Goal: Transaction & Acquisition: Obtain resource

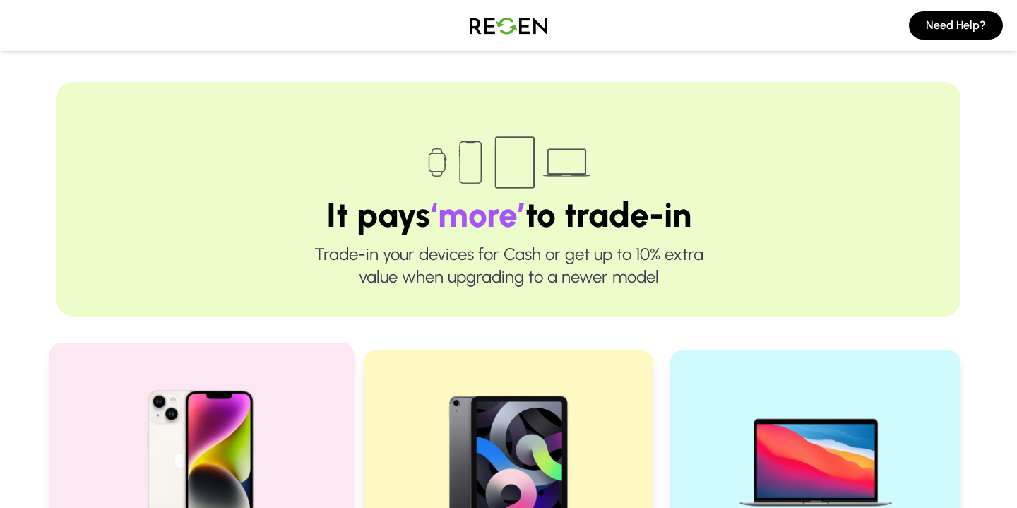
scroll to position [176, 0]
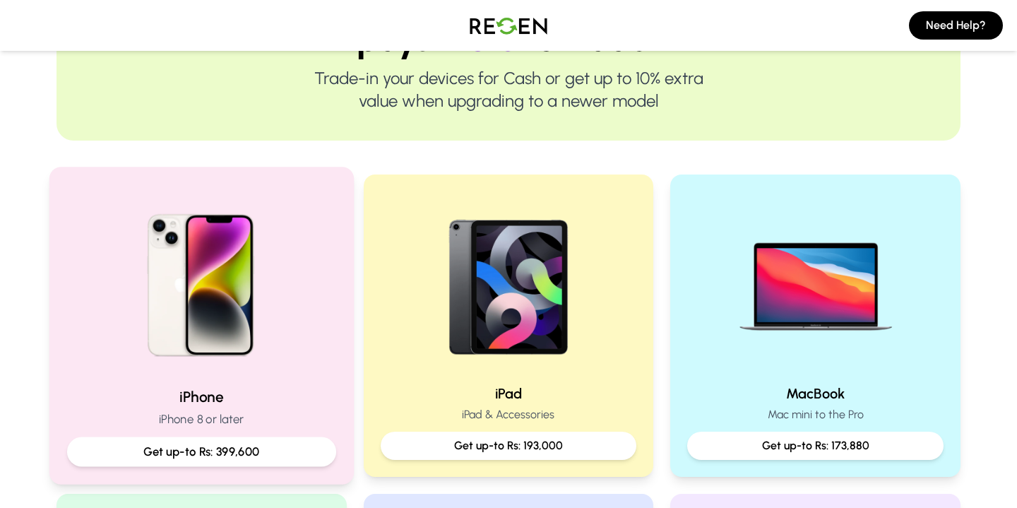
click at [219, 301] on img at bounding box center [202, 280] width 190 height 190
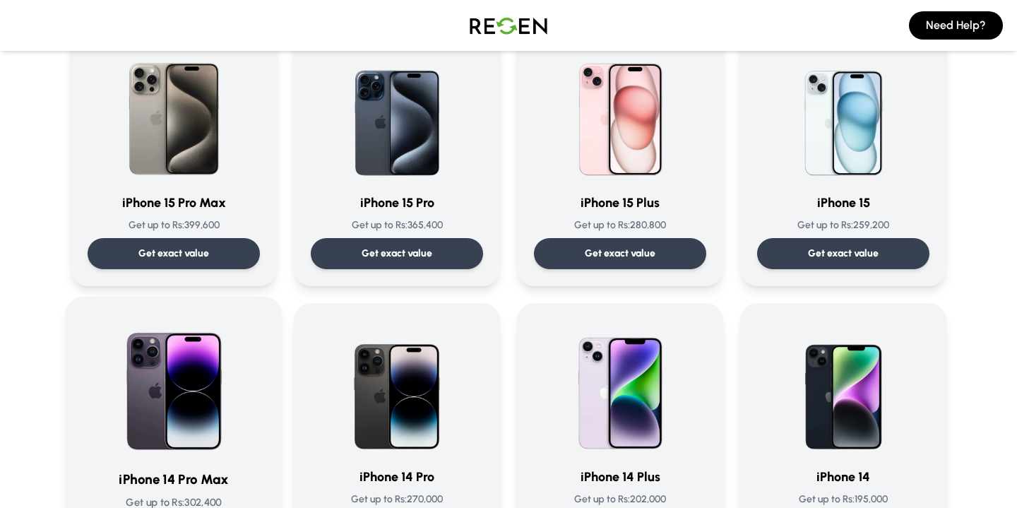
scroll to position [123, 0]
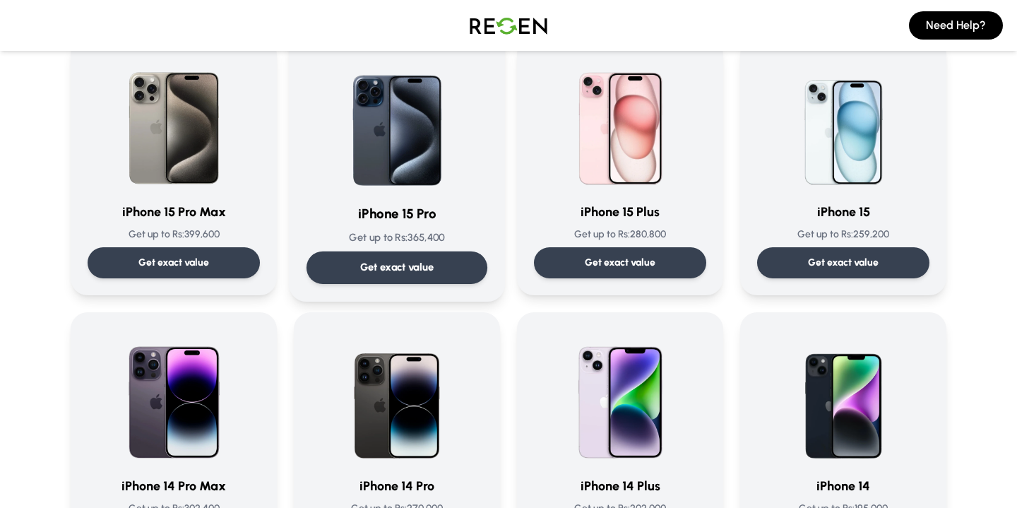
click at [421, 265] on p "Get exact value" at bounding box center [397, 267] width 74 height 15
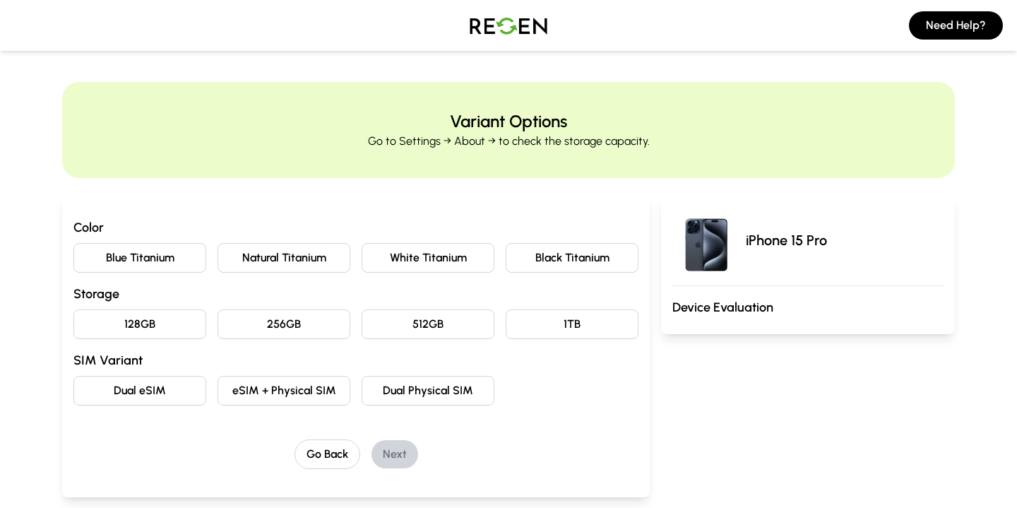
click at [288, 266] on button "Natural Titanium" at bounding box center [283, 258] width 133 height 30
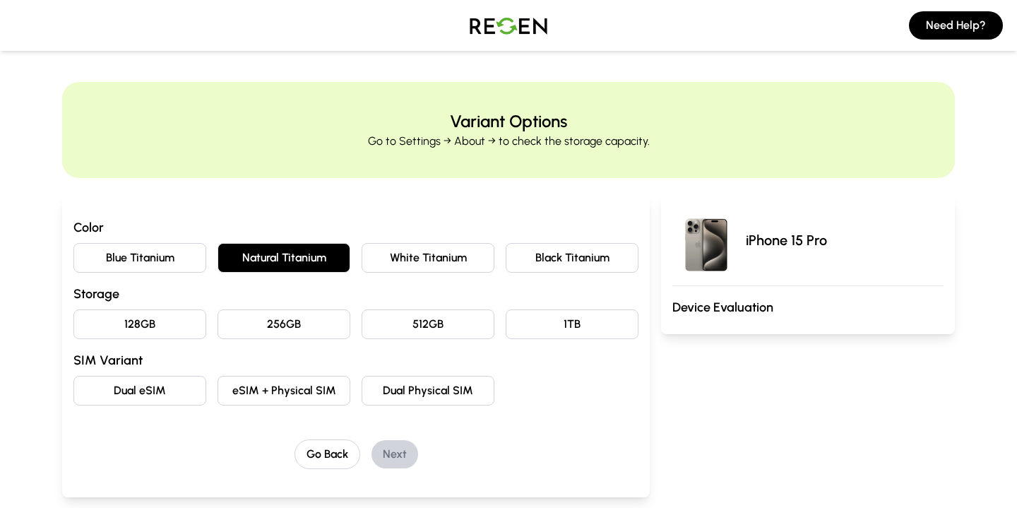
click at [264, 314] on button "256GB" at bounding box center [283, 324] width 133 height 30
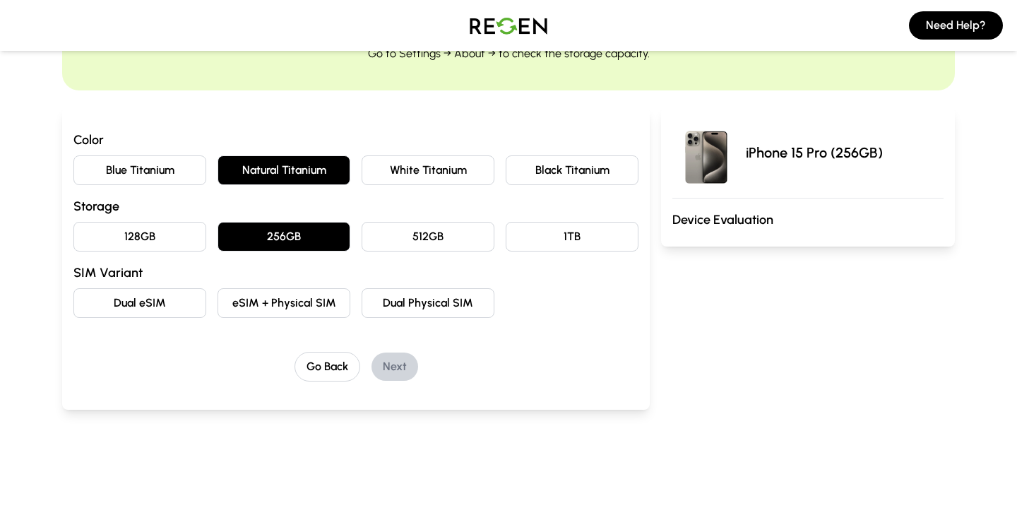
scroll to position [90, 0]
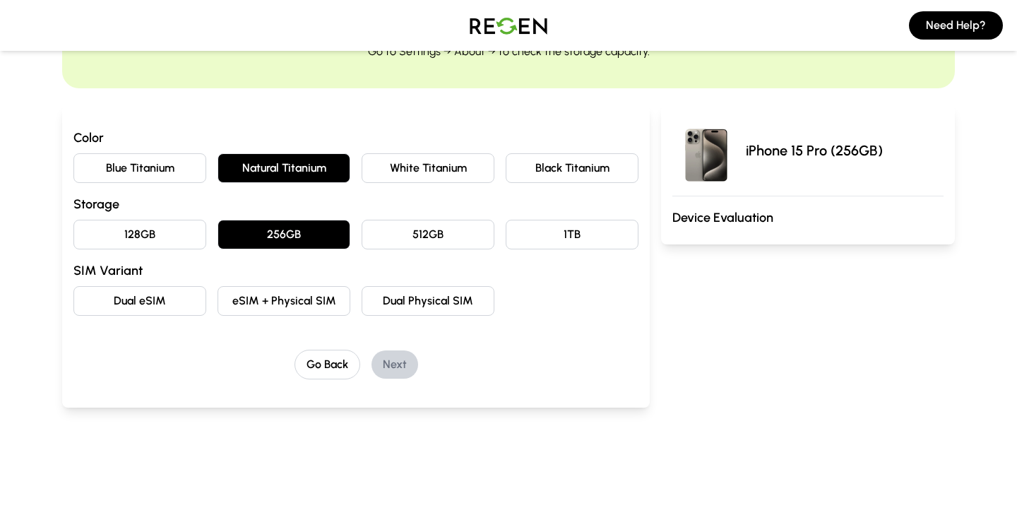
click at [296, 301] on button "eSIM + Physical SIM" at bounding box center [283, 301] width 133 height 30
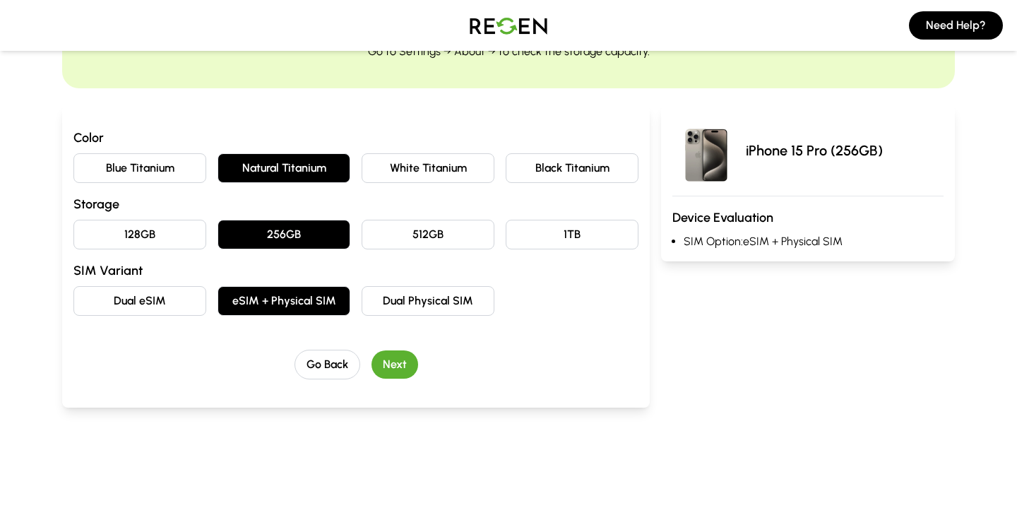
click at [395, 365] on button "Next" at bounding box center [394, 364] width 47 height 28
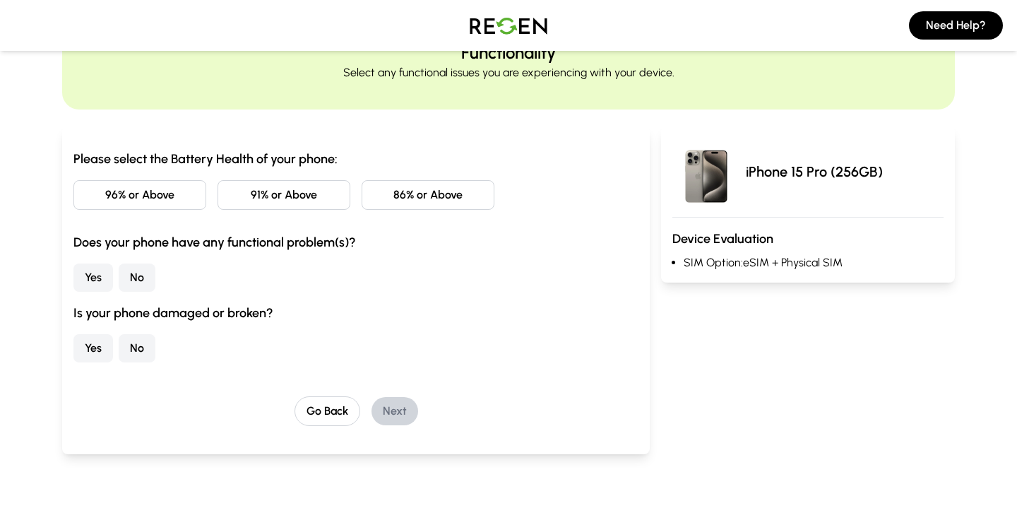
scroll to position [71, 0]
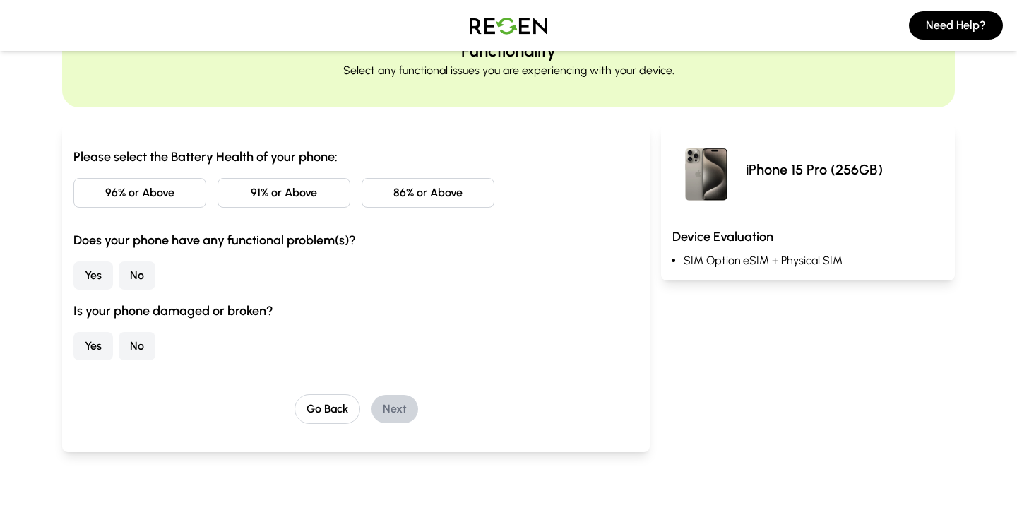
click at [150, 200] on button "96% or Above" at bounding box center [139, 193] width 133 height 30
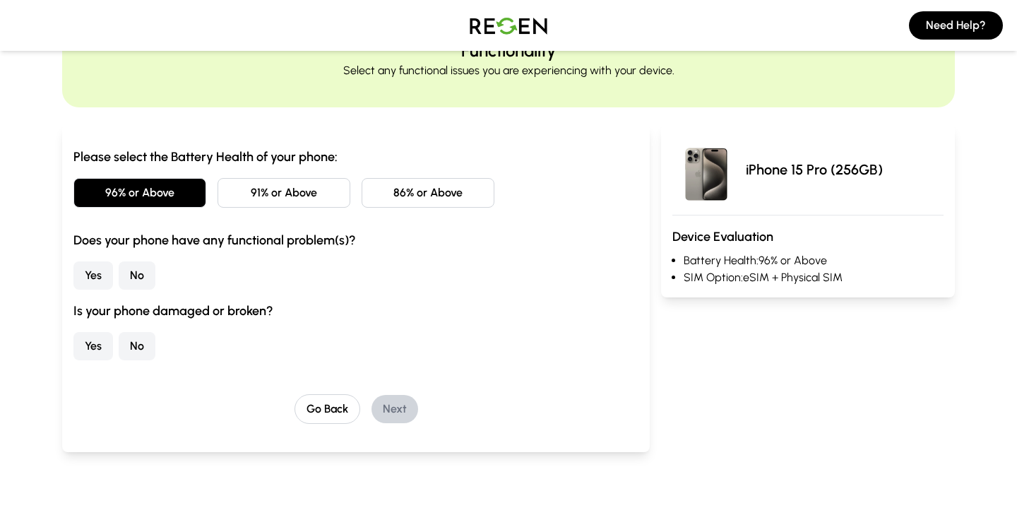
click at [143, 282] on button "No" at bounding box center [137, 275] width 37 height 28
click at [145, 347] on button "No" at bounding box center [137, 346] width 37 height 28
click at [395, 415] on button "Next" at bounding box center [394, 409] width 47 height 28
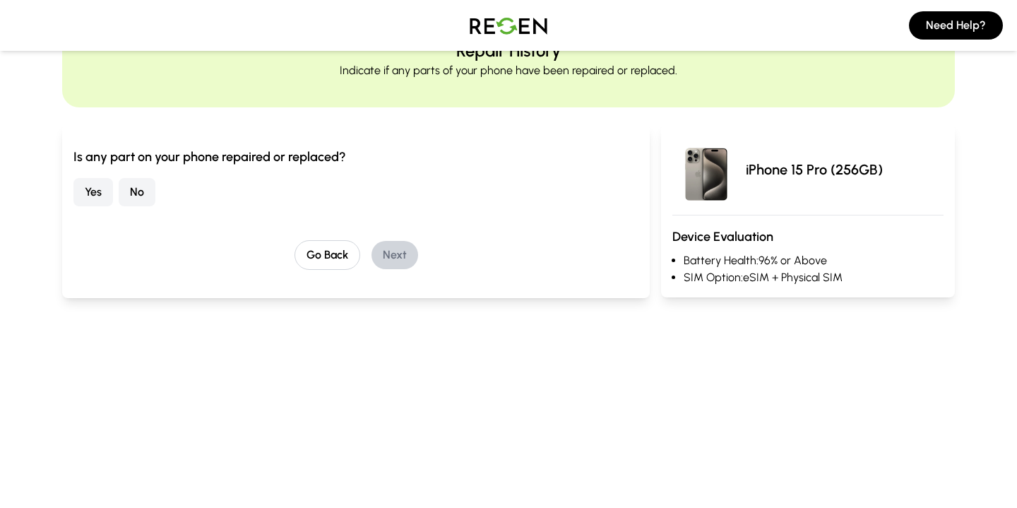
scroll to position [0, 0]
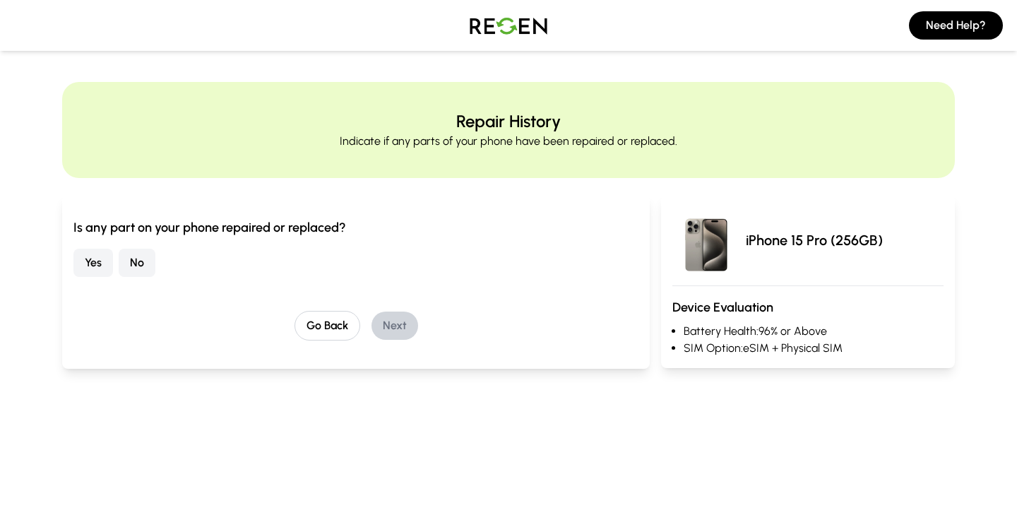
click at [128, 268] on button "No" at bounding box center [137, 262] width 37 height 28
click at [396, 340] on div "Is any part on your phone repaired or replaced? Yes No Go Back Next" at bounding box center [355, 282] width 587 height 174
click at [396, 329] on button "Next" at bounding box center [394, 325] width 47 height 28
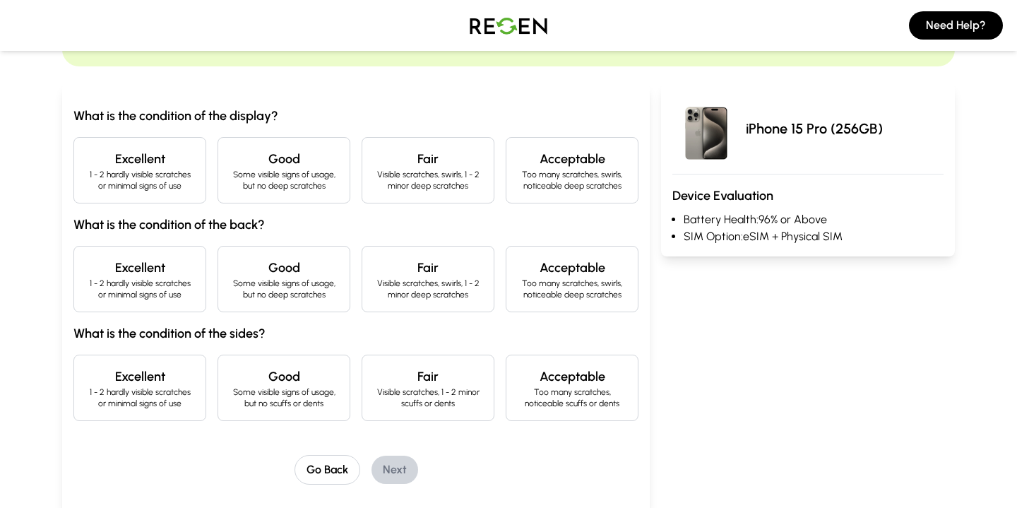
scroll to position [112, 0]
click at [147, 180] on p "1 - 2 hardly visible scratches or minimal signs of use" at bounding box center [139, 179] width 109 height 23
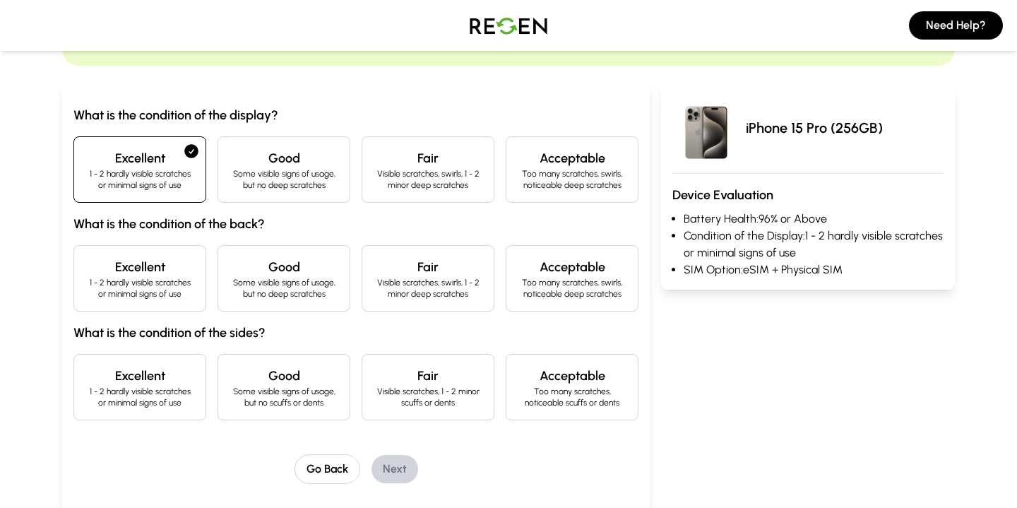
click at [153, 278] on p "1 - 2 hardly visible scratches or minimal signs of use" at bounding box center [139, 288] width 109 height 23
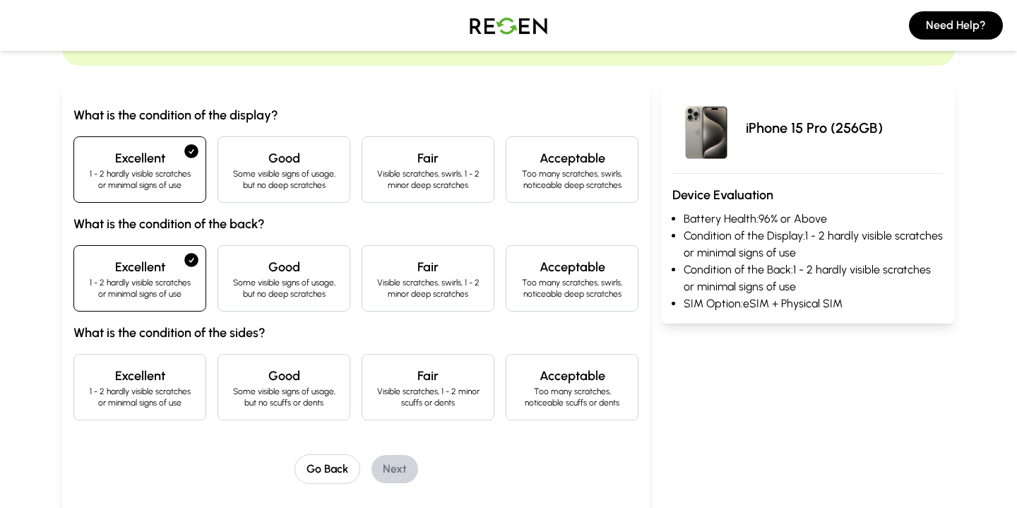
click at [172, 400] on p "1 - 2 hardly visible scratches or minimal signs of use" at bounding box center [139, 396] width 109 height 23
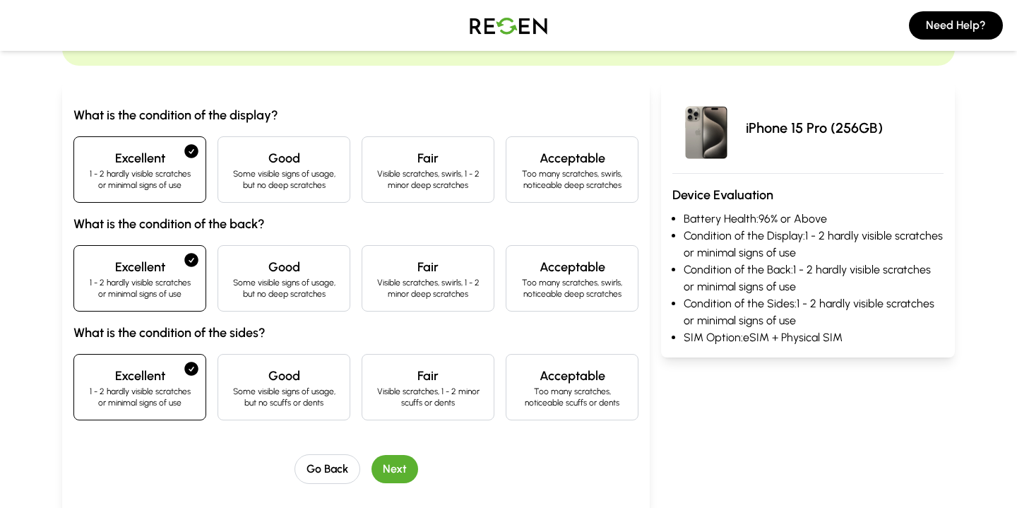
click at [394, 460] on button "Next" at bounding box center [394, 469] width 47 height 28
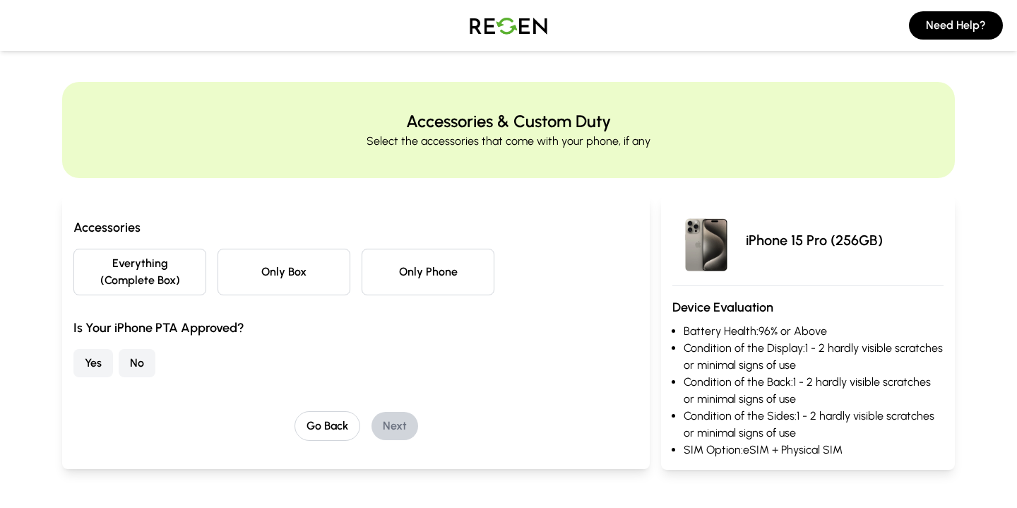
click at [157, 255] on button "Everything (Complete Box)" at bounding box center [139, 271] width 133 height 47
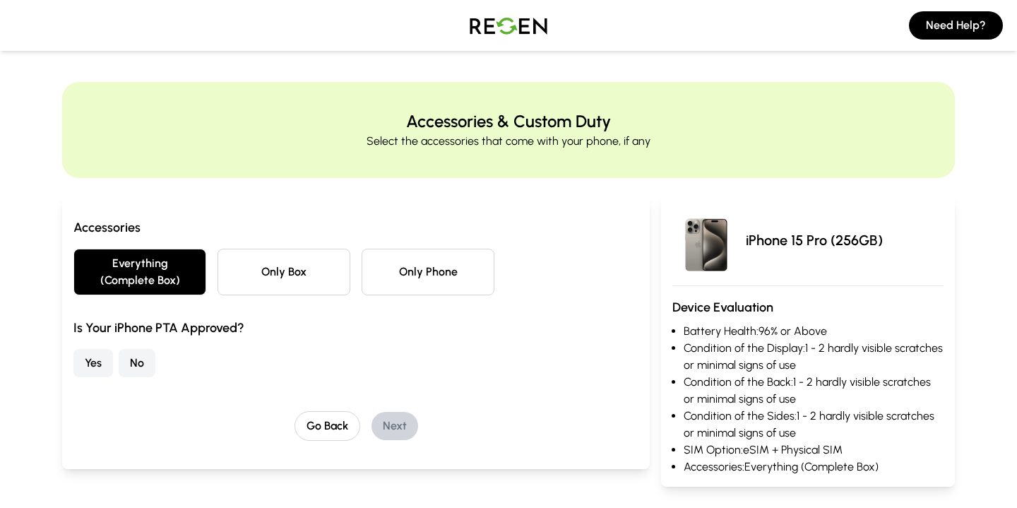
click at [95, 371] on button "Yes" at bounding box center [93, 363] width 40 height 28
click at [384, 424] on button "Next" at bounding box center [394, 426] width 47 height 28
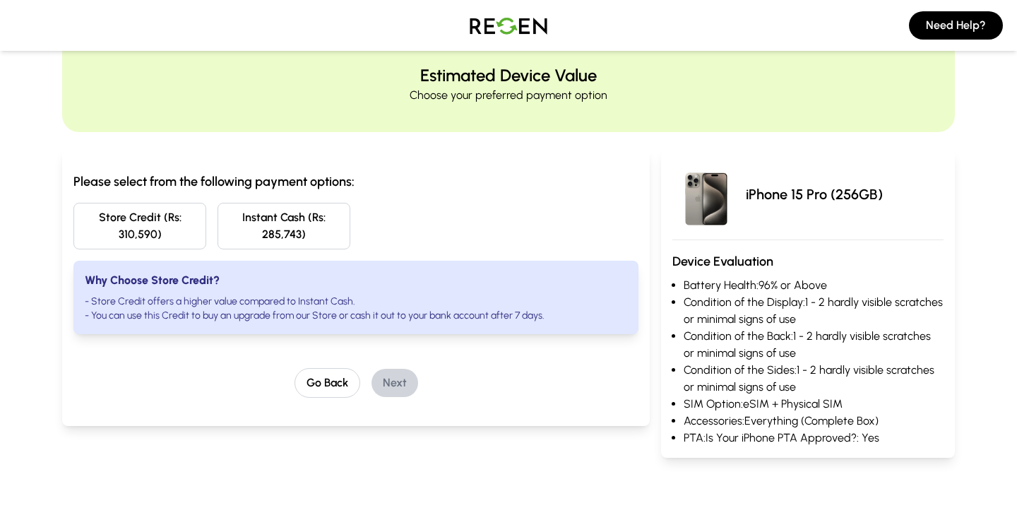
scroll to position [58, 0]
